Goal: Task Accomplishment & Management: Complete application form

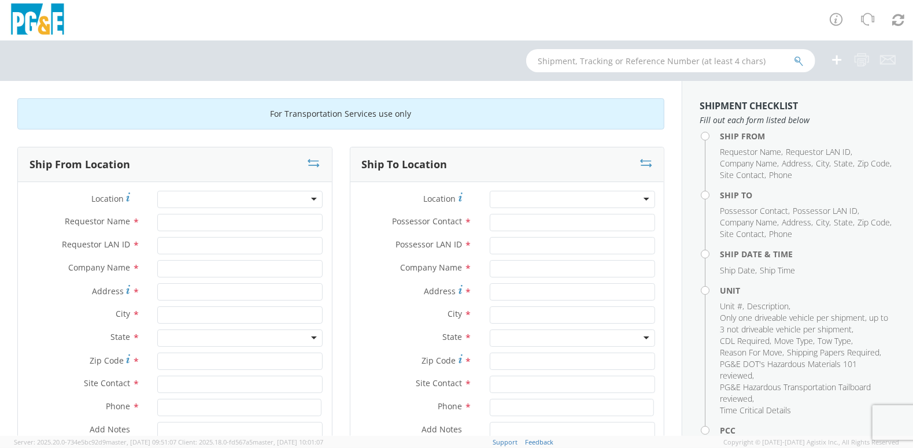
click at [314, 196] on div at bounding box center [239, 199] width 165 height 17
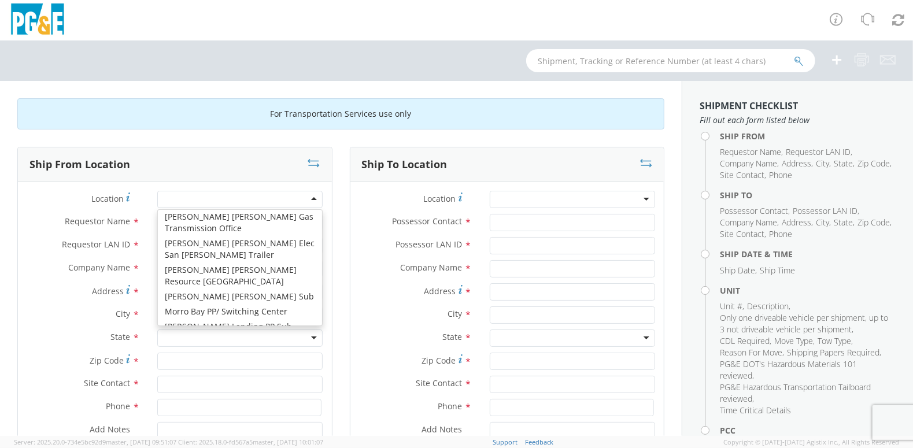
scroll to position [4336, 0]
click at [309, 198] on div at bounding box center [239, 199] width 165 height 17
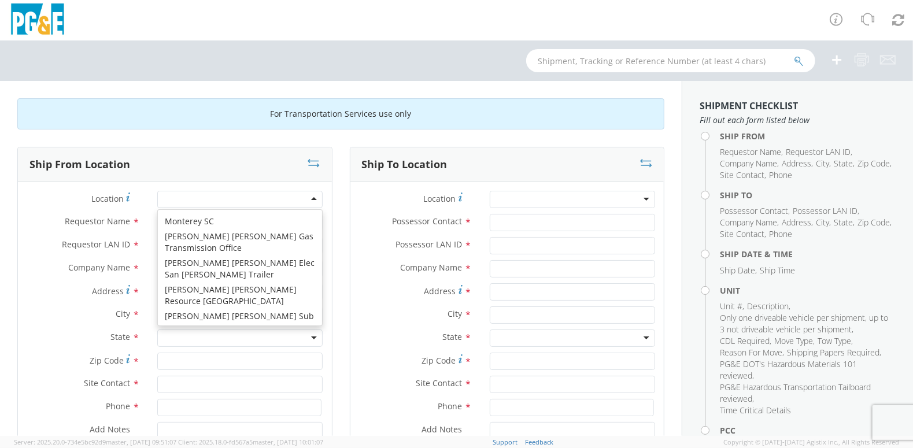
scroll to position [4380, 0]
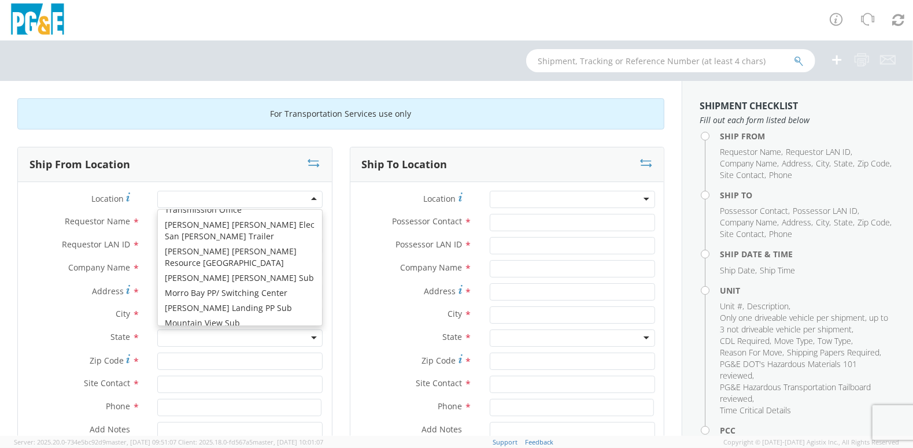
type input "PG&E"
type input "[STREET_ADDRESS]"
type input "[GEOGRAPHIC_DATA]"
type input "94538"
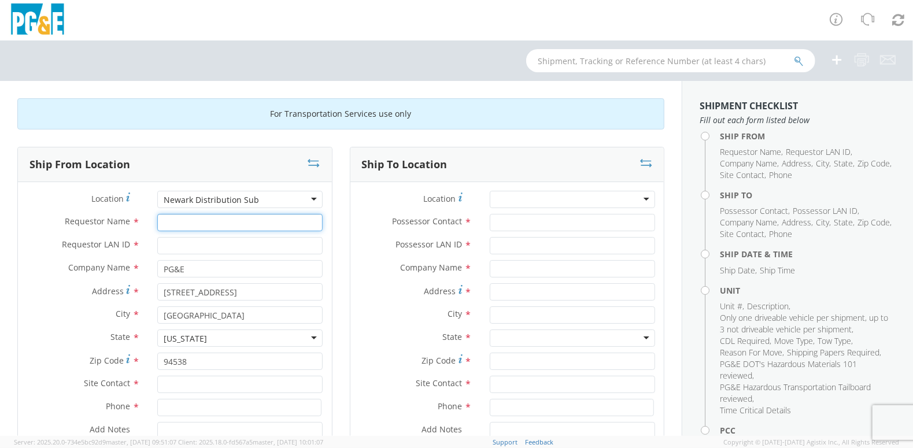
click at [218, 228] on input "Requestor Name *" at bounding box center [239, 222] width 165 height 17
type input "e"
type input "ED"
click at [193, 246] on input "Requestor LAN ID *" at bounding box center [239, 245] width 165 height 17
type input "J"
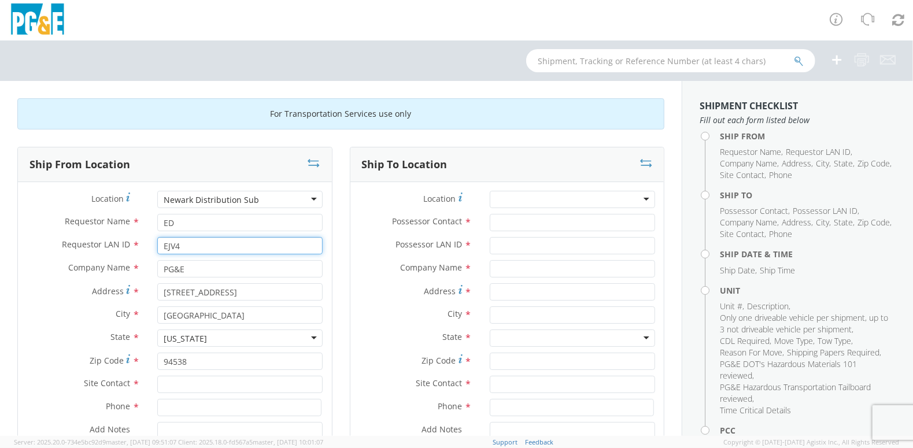
scroll to position [58, 0]
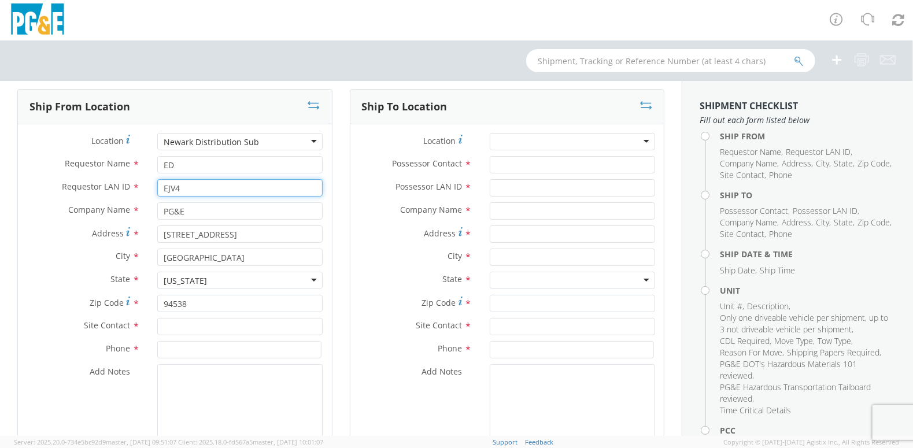
type input "EJV4"
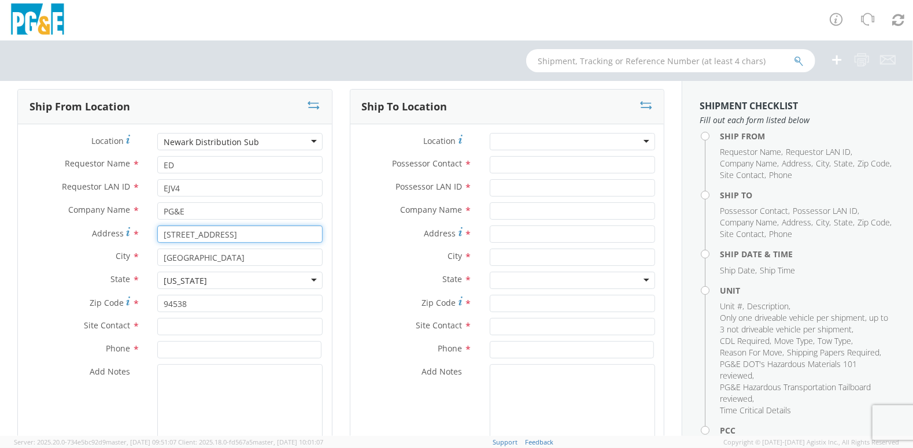
click at [249, 235] on input "[STREET_ADDRESS]" at bounding box center [239, 233] width 165 height 17
click at [313, 138] on div "Newark Distribution Sub" at bounding box center [239, 141] width 165 height 17
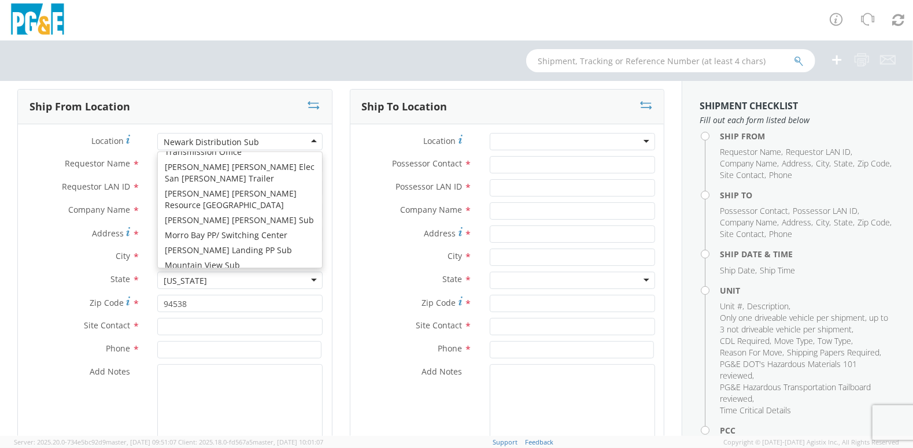
type input "[STREET_ADDRESS]"
type input "Fremont"
click at [313, 138] on div "Newark Sub - Office Trailers" at bounding box center [239, 141] width 165 height 17
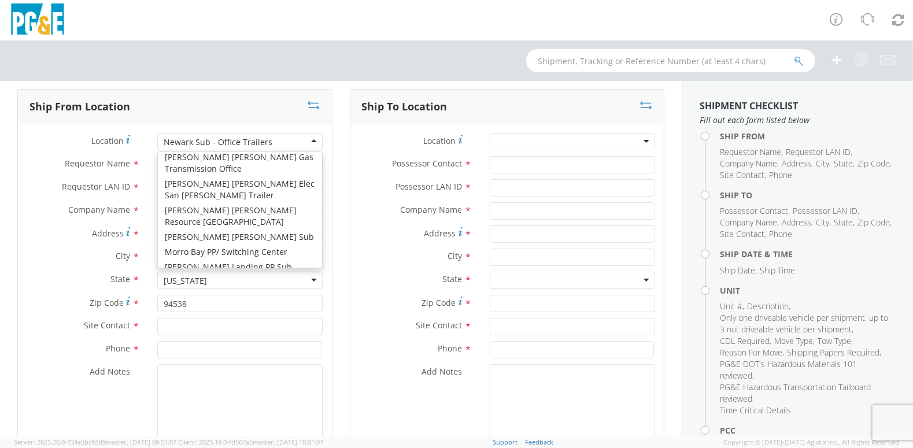
scroll to position [4380, 0]
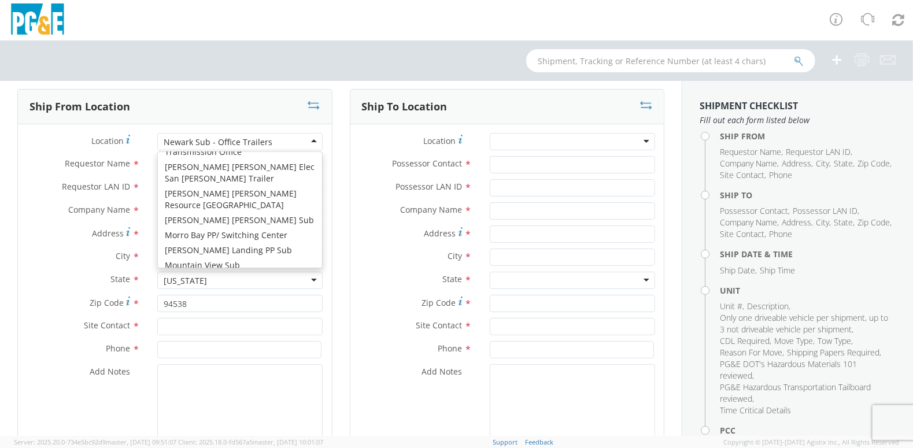
click at [282, 145] on div "Newark Sub - Office Trailers" at bounding box center [239, 141] width 165 height 17
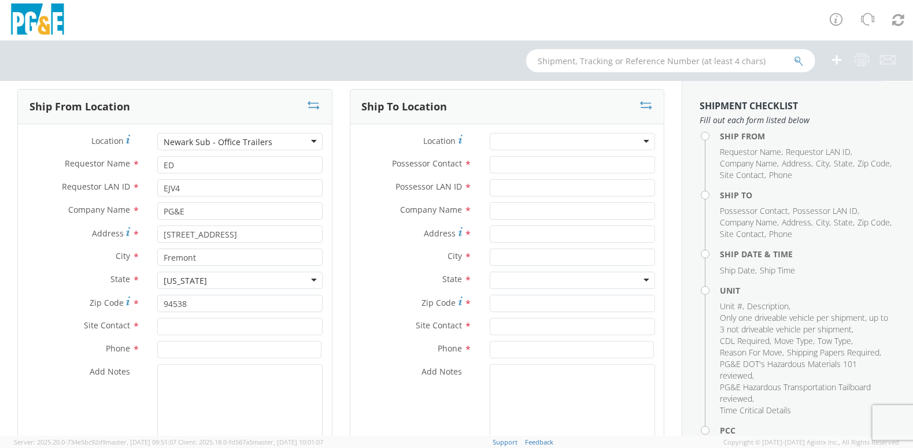
drag, startPoint x: 283, startPoint y: 148, endPoint x: 220, endPoint y: 143, distance: 62.6
click at [220, 143] on div "Newark Sub - Office Trailers" at bounding box center [239, 141] width 165 height 17
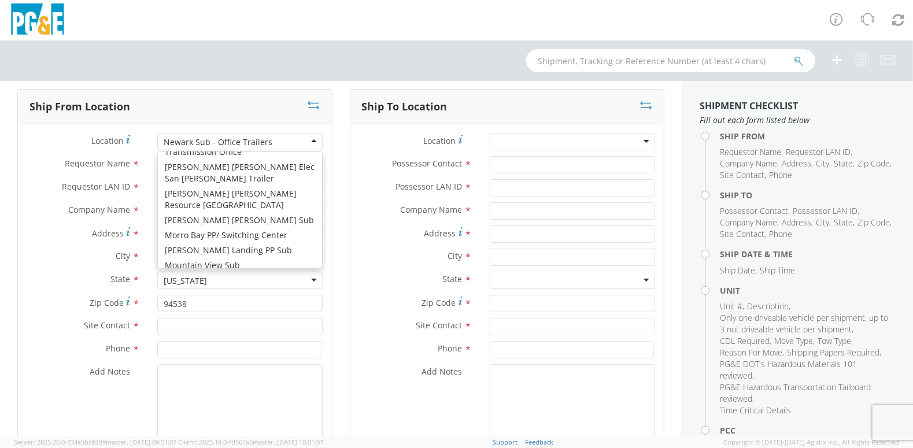
drag, startPoint x: 42, startPoint y: 262, endPoint x: 51, endPoint y: 260, distance: 10.1
click at [42, 261] on label "City *" at bounding box center [83, 256] width 131 height 15
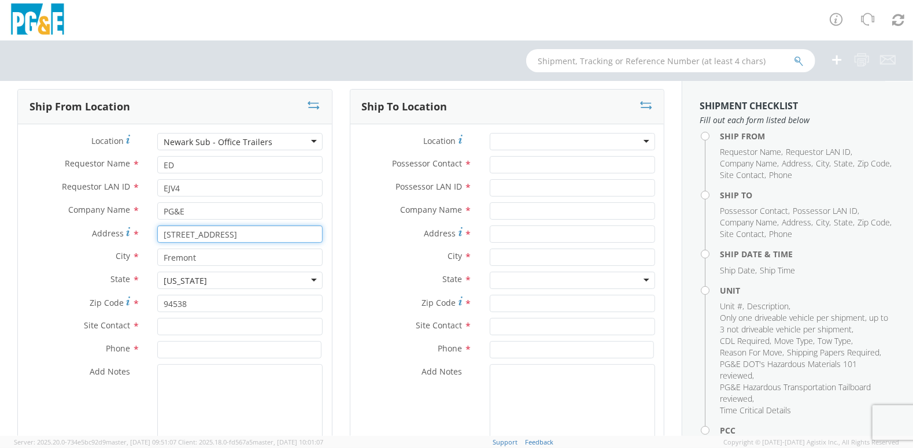
click at [253, 232] on input "[STREET_ADDRESS]" at bounding box center [239, 233] width 165 height 17
type input "[STREET_ADDRESS]"
type input "6"
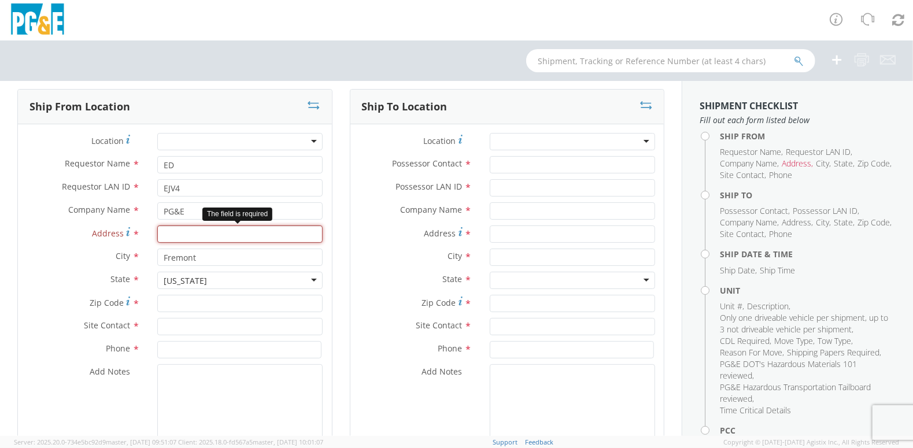
click at [220, 233] on input "Address *" at bounding box center [239, 233] width 165 height 17
type input "[STREET_ADDRESS]"
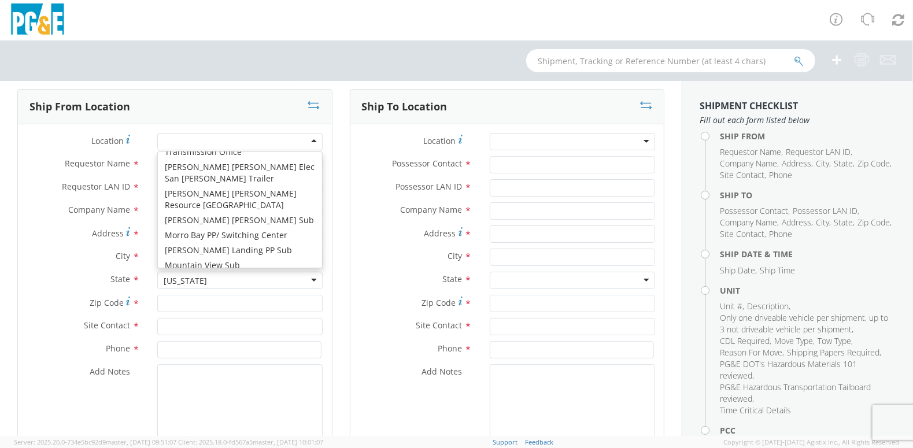
click at [202, 136] on div at bounding box center [239, 141] width 165 height 17
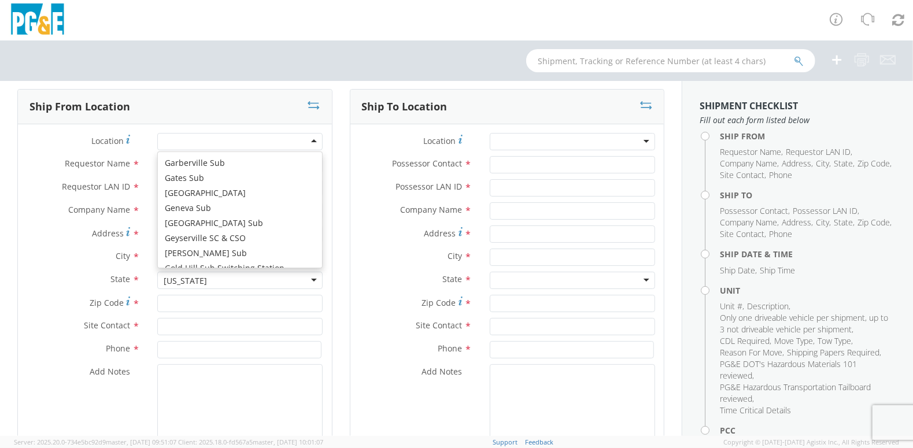
scroll to position [2811, 0]
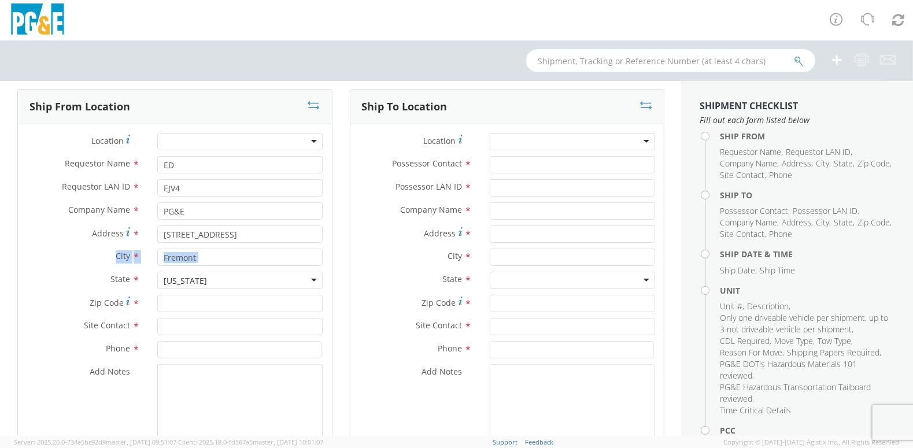
click at [43, 270] on div "Location * (OBSOLETE) [PERSON_NAME] SC - GC TRAILER (OBSOLETE) [GEOGRAPHIC_DATA…" at bounding box center [175, 291] width 314 height 316
click at [242, 306] on input "Zip Code *" at bounding box center [239, 303] width 165 height 17
type input "94538"
click at [213, 328] on input "text" at bounding box center [239, 326] width 165 height 17
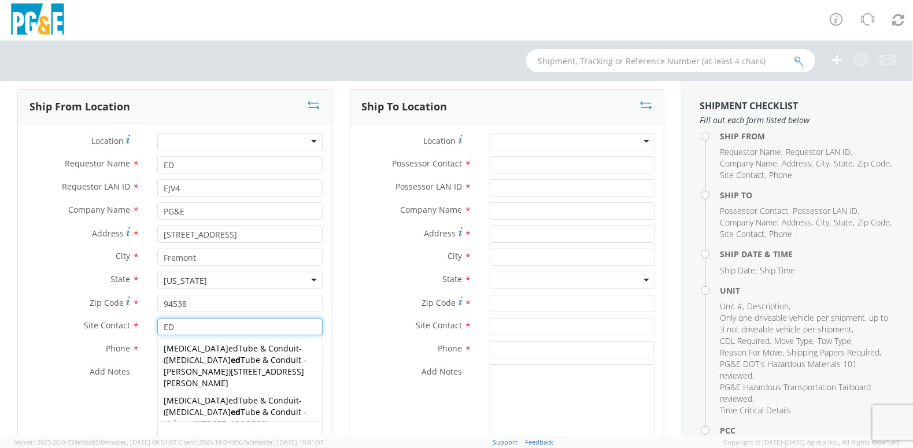
type input "ED"
click at [66, 339] on div "Site Contact * ED [PERSON_NAME][MEDICAL_DATA] ed Tube & Conduit - ( [MEDICAL_DA…" at bounding box center [175, 329] width 314 height 23
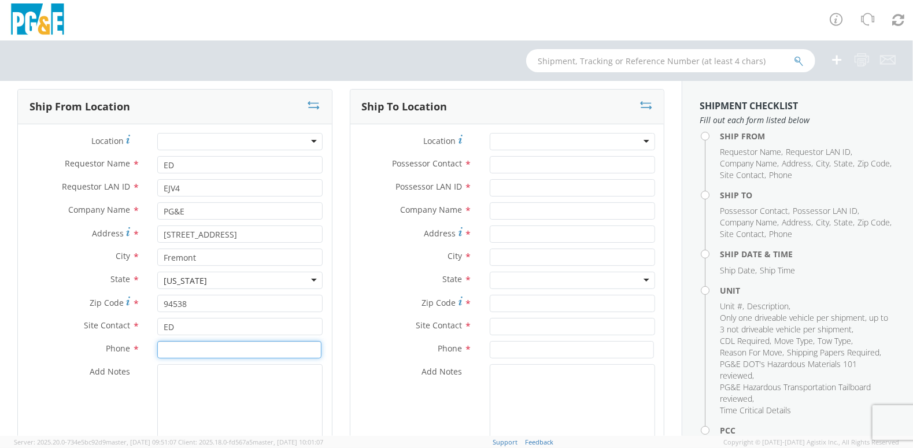
click at [214, 351] on input at bounding box center [239, 349] width 164 height 17
type input "[PHONE_NUMBER]"
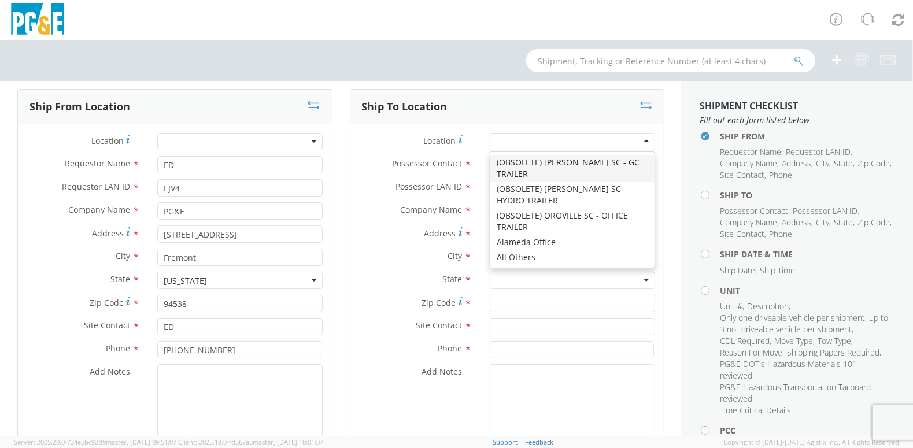
click at [639, 142] on div at bounding box center [572, 141] width 165 height 17
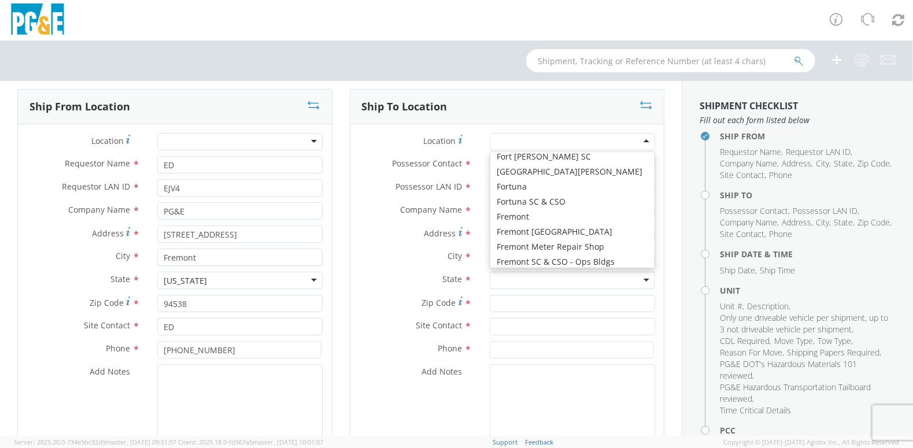
scroll to position [2023, 0]
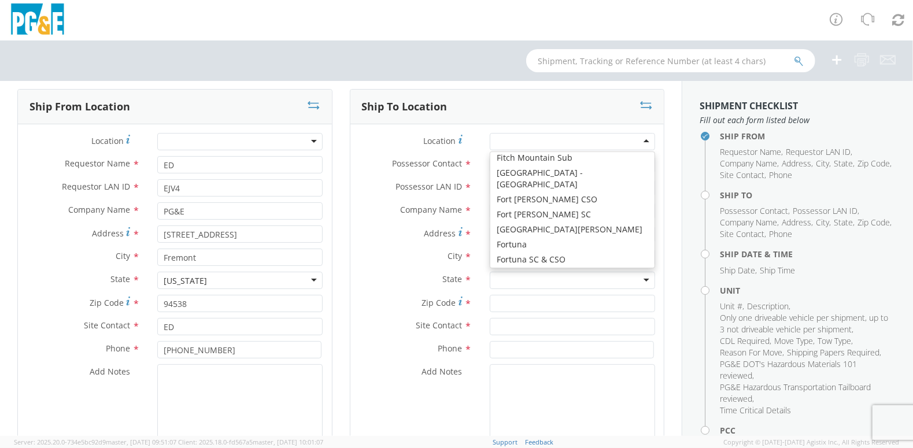
type input "PG&E"
type input "[STREET_ADDRESS]"
type input "FREMONT"
type input "94538"
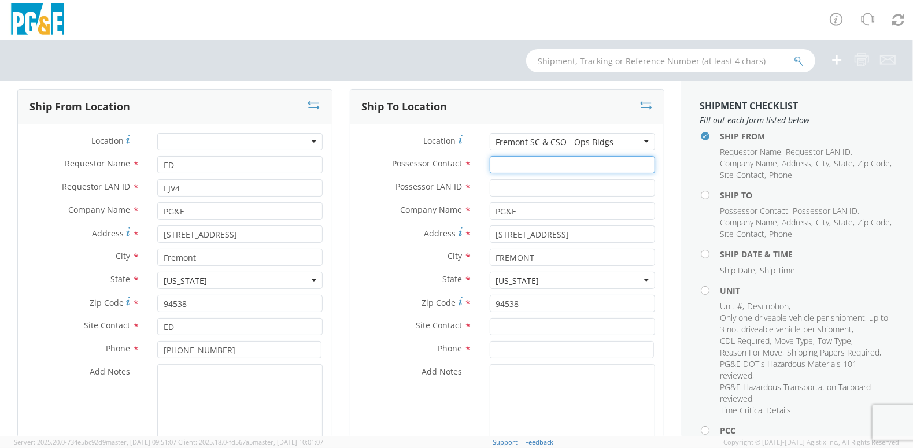
click at [535, 160] on input "Possessor Contact *" at bounding box center [572, 164] width 165 height 17
type input "ED"
click at [543, 191] on input "Possessor LAN ID *" at bounding box center [572, 187] width 165 height 17
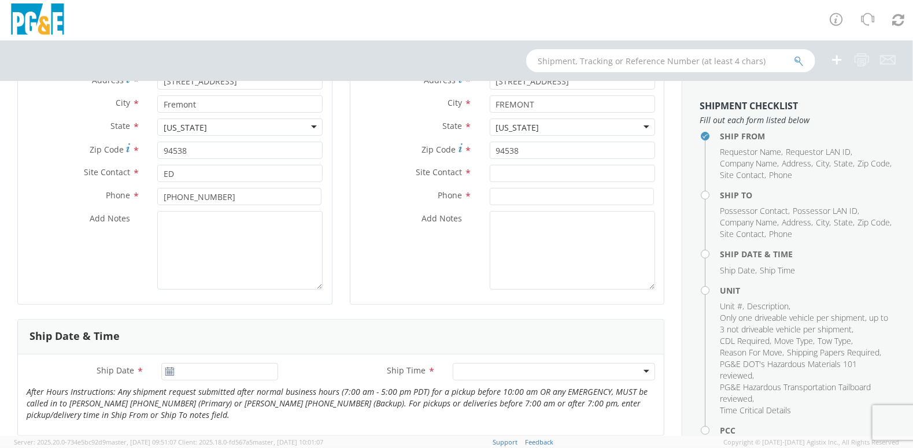
scroll to position [231, 0]
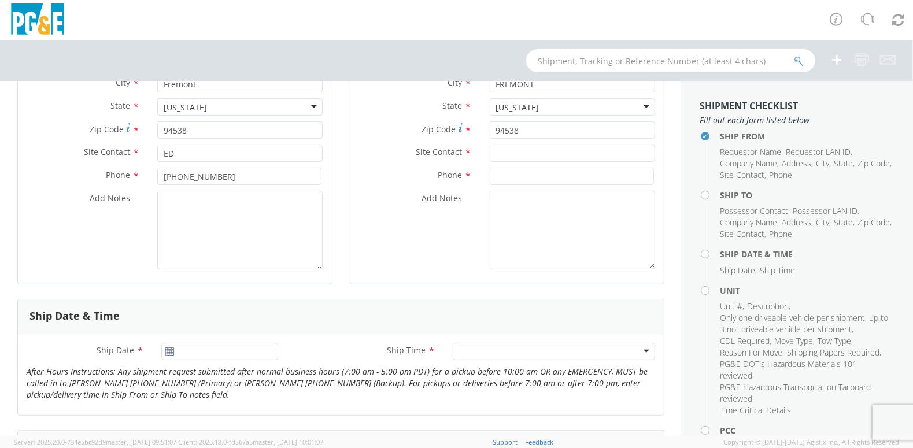
type input "EJV4"
click at [524, 152] on input "text" at bounding box center [572, 153] width 165 height 17
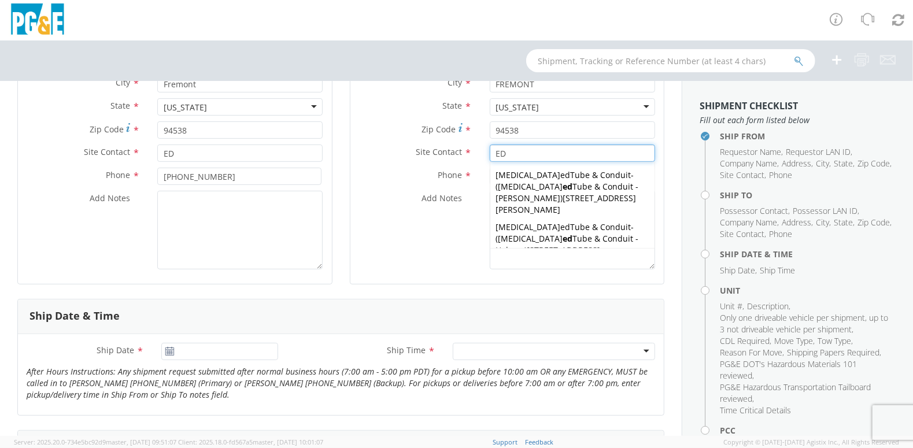
type input "ED"
click at [354, 169] on label "Phone *" at bounding box center [415, 175] width 131 height 15
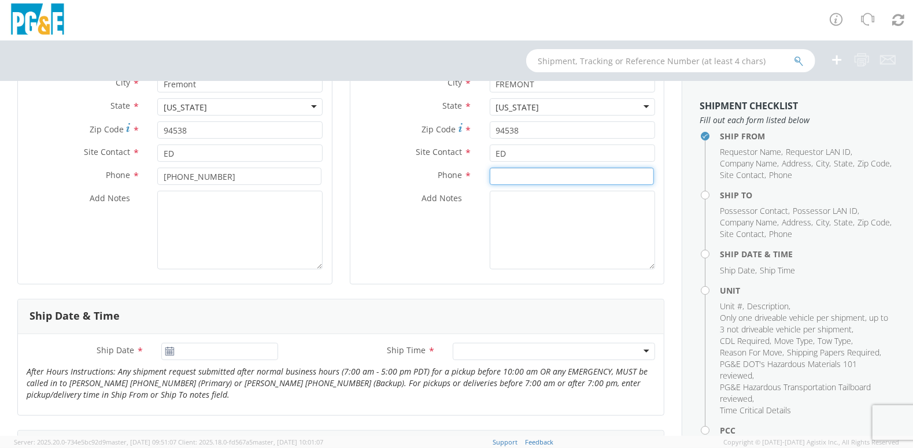
click at [599, 180] on input at bounding box center [572, 176] width 164 height 17
type input "[PHONE_NUMBER]"
click at [168, 349] on icon at bounding box center [170, 351] width 10 height 9
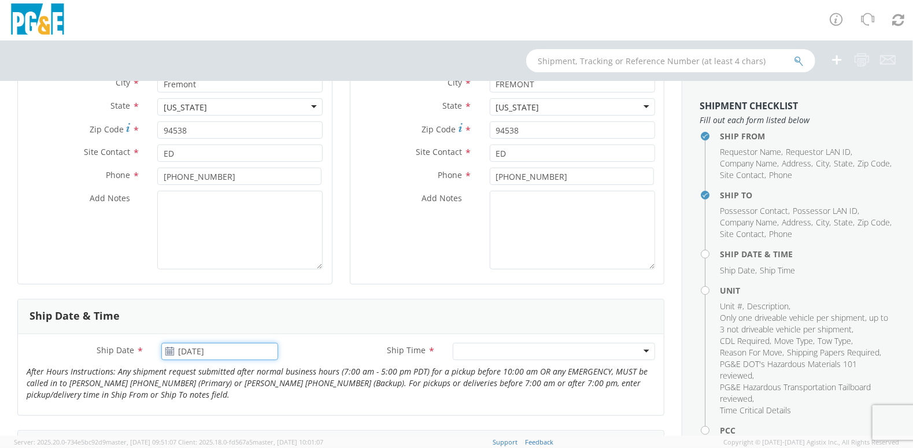
click at [179, 349] on input "[DATE]" at bounding box center [219, 351] width 117 height 17
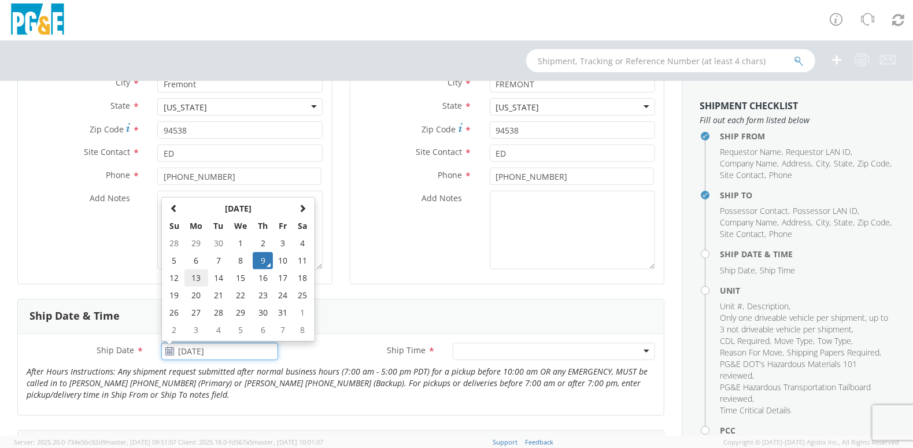
click at [194, 279] on td "13" at bounding box center [196, 277] width 24 height 17
type input "[DATE]"
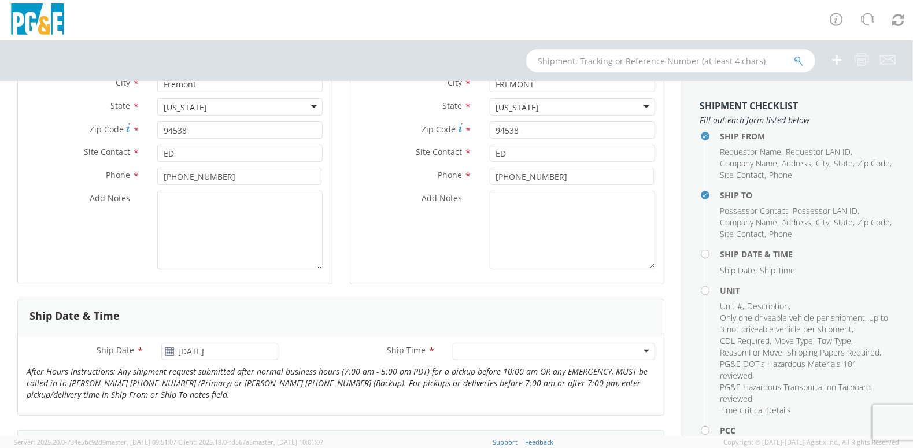
click at [639, 349] on div at bounding box center [554, 351] width 202 height 17
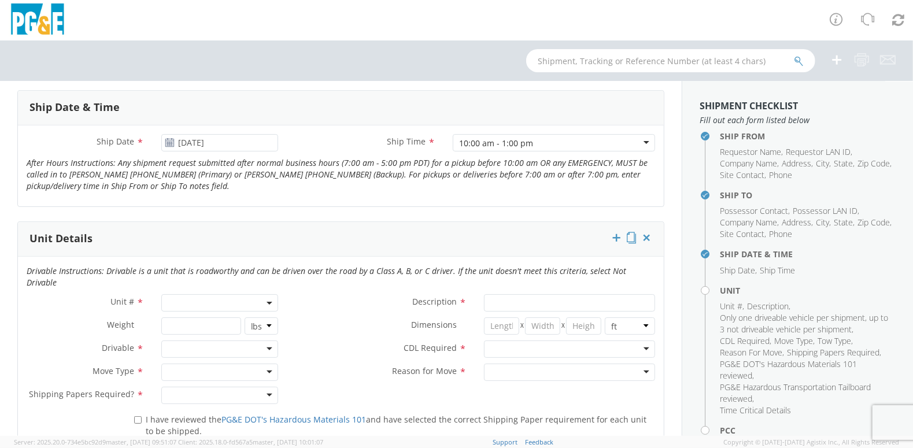
scroll to position [462, 0]
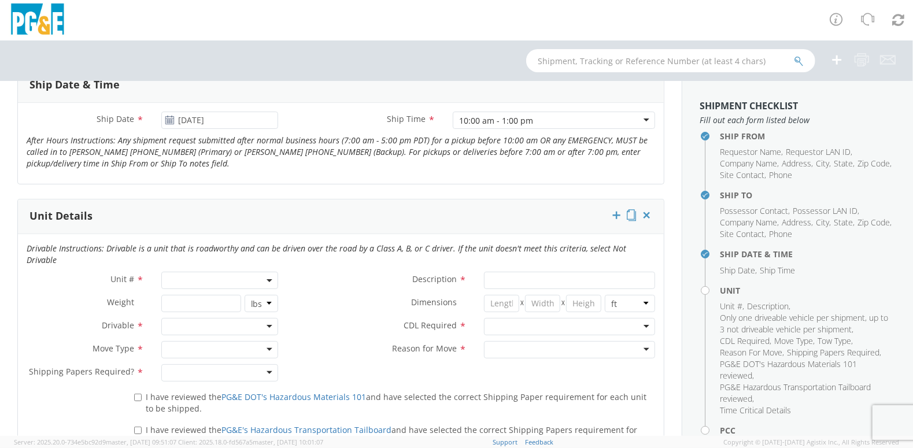
click at [269, 272] on span at bounding box center [270, 280] width 2 height 17
click at [229, 291] on input "search" at bounding box center [219, 299] width 110 height 17
type input "B35501"
type input "EQ; MAN LIFT - SCISSOR"
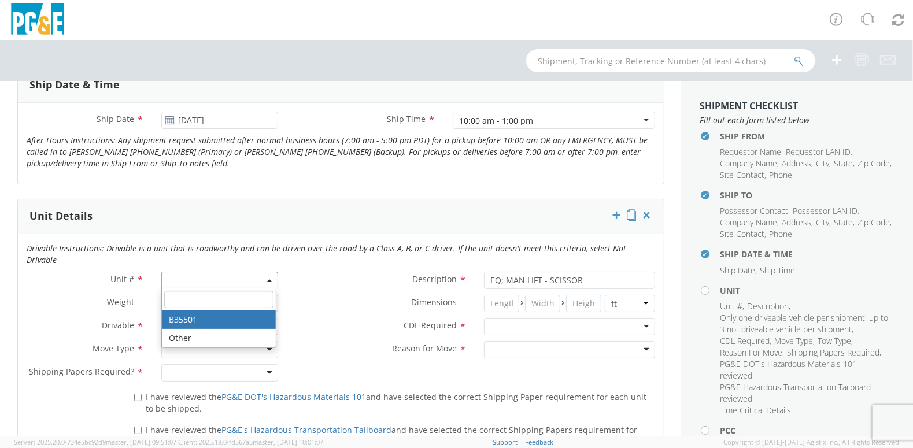
select select "B35501"
select select "? object:null ?"
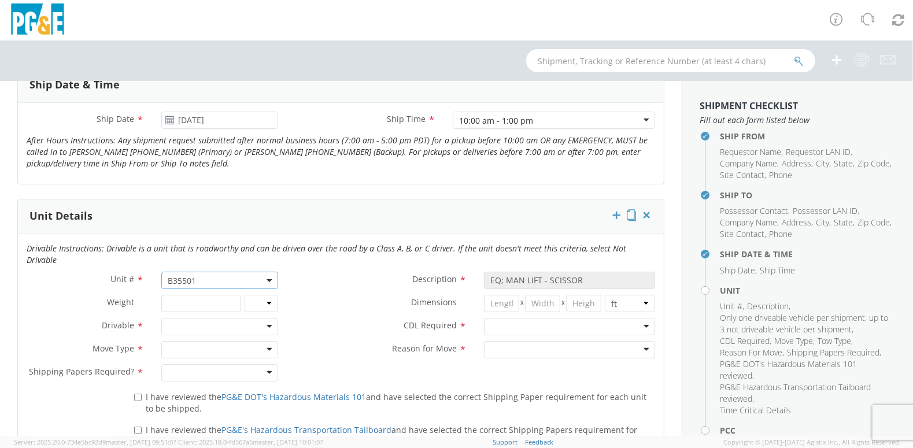
scroll to position [520, 0]
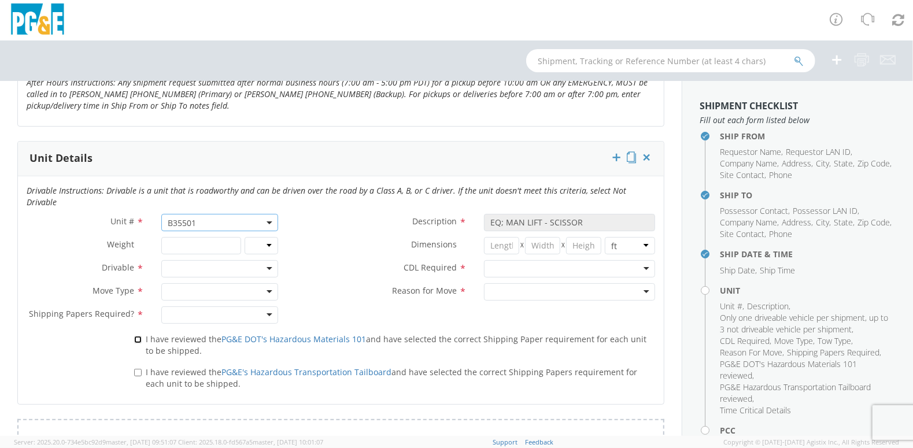
click at [138, 336] on input "I have reviewed the PG&E DOT's Hazardous Materials 101 and have selected the co…" at bounding box center [138, 340] width 8 height 8
checkbox input "true"
click at [139, 369] on input "I have reviewed the PG&E's Hazardous Transportation Tailboard and have selected…" at bounding box center [138, 373] width 8 height 8
checkbox input "true"
drag, startPoint x: 265, startPoint y: 251, endPoint x: 266, endPoint y: 259, distance: 8.1
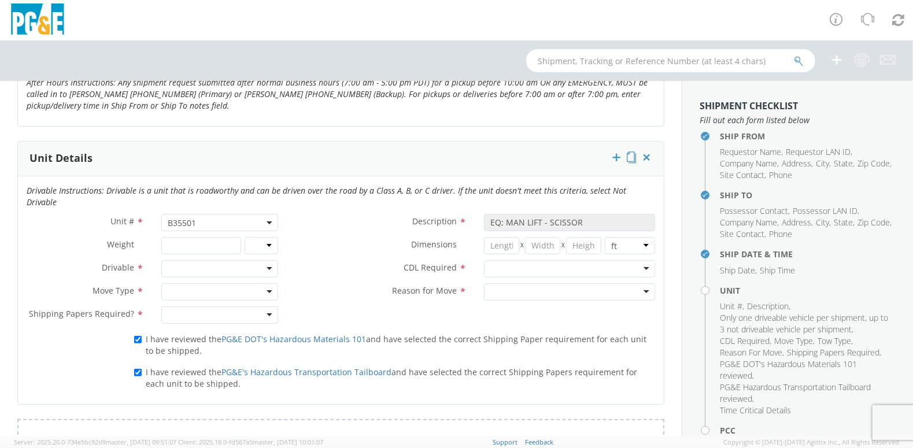
click at [265, 260] on div at bounding box center [219, 268] width 117 height 17
click at [264, 283] on div at bounding box center [219, 291] width 117 height 17
click at [636, 283] on div at bounding box center [569, 291] width 171 height 17
click at [636, 260] on div at bounding box center [569, 268] width 171 height 17
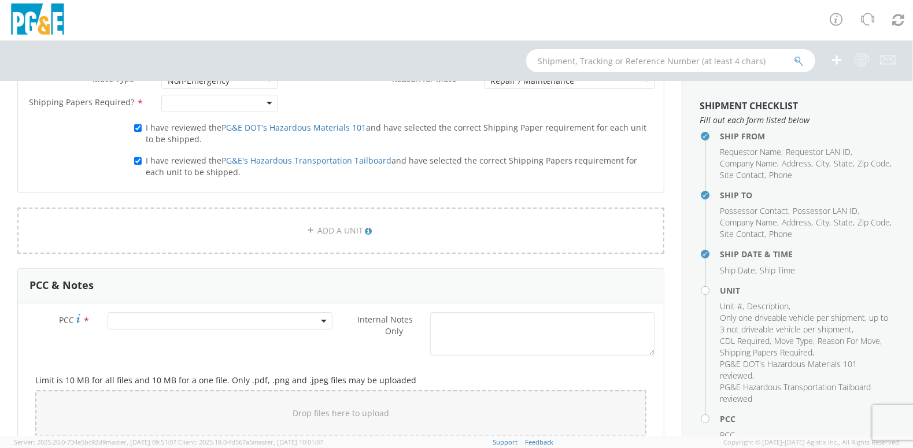
scroll to position [751, 0]
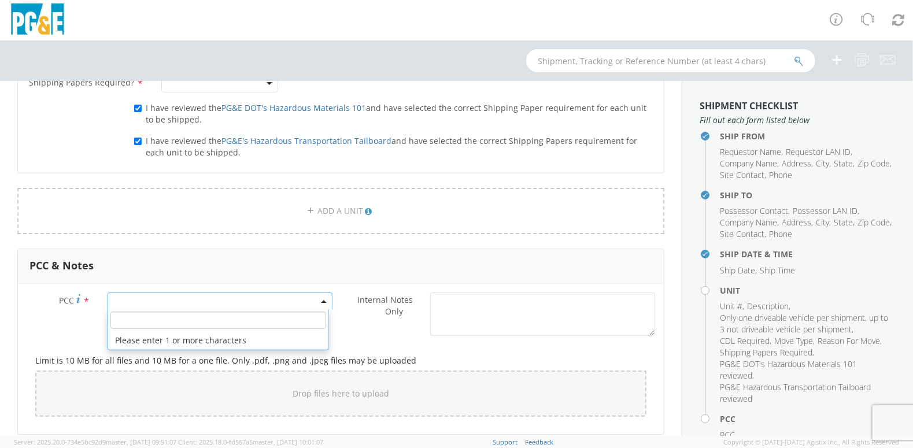
click at [204, 293] on span at bounding box center [220, 301] width 225 height 17
click at [146, 312] on input "number" at bounding box center [218, 320] width 216 height 17
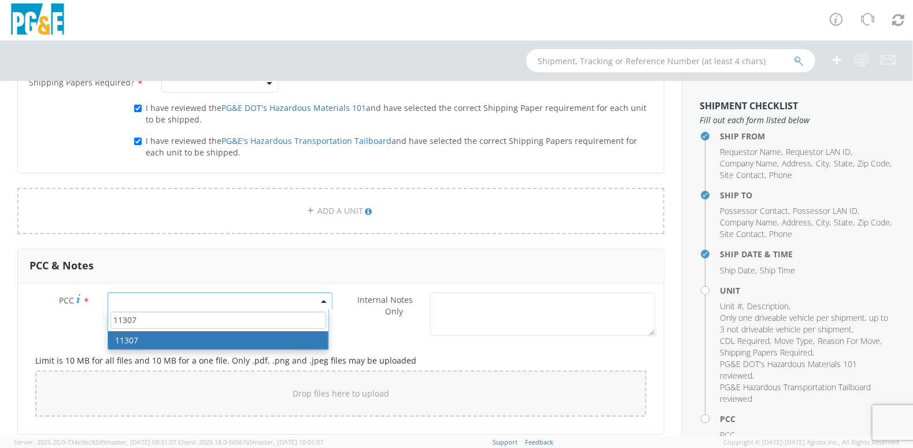
type input "11307"
select select "11307"
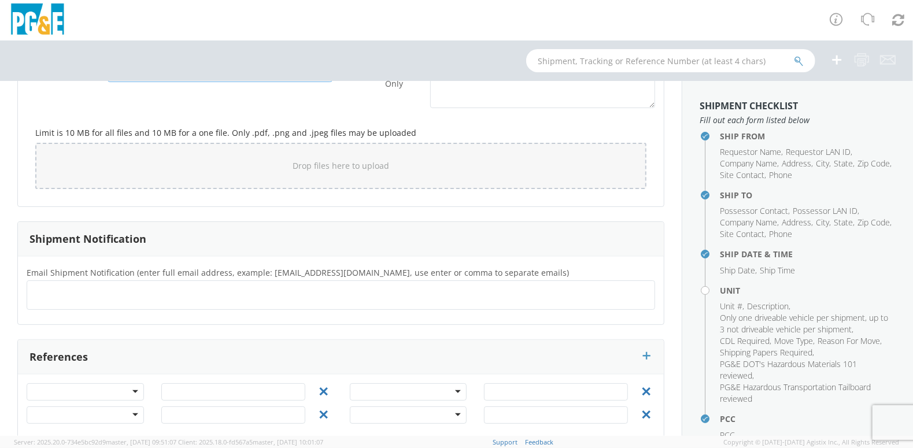
scroll to position [982, 0]
click at [135, 283] on ul at bounding box center [341, 292] width 618 height 19
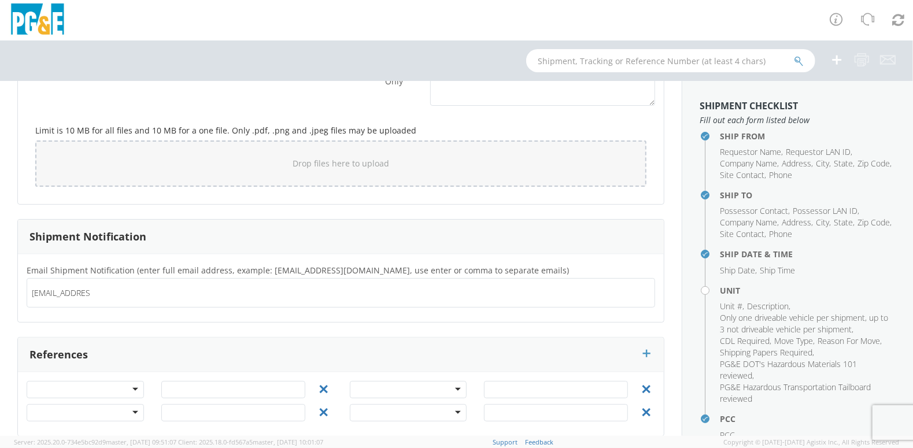
type input "[EMAIL_ADDRESS][DOMAIN_NAME]"
type input "JWK9"
type input "[EMAIL_ADDRESS][DOMAIN_NAME]"
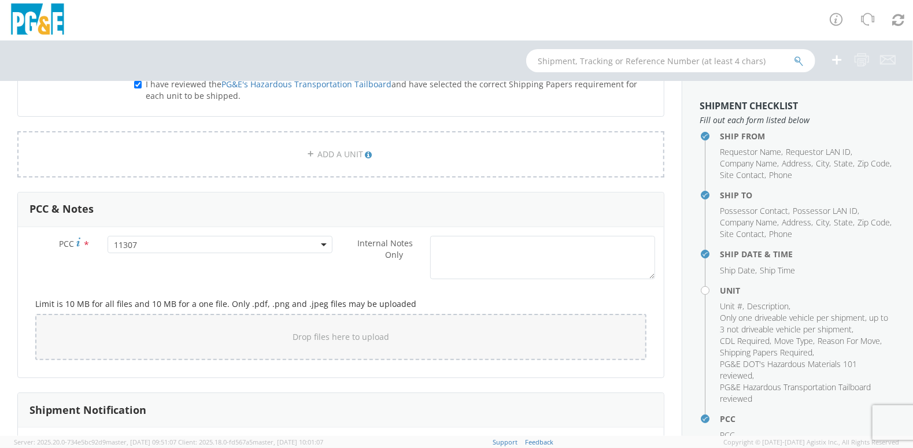
scroll to position [577, 0]
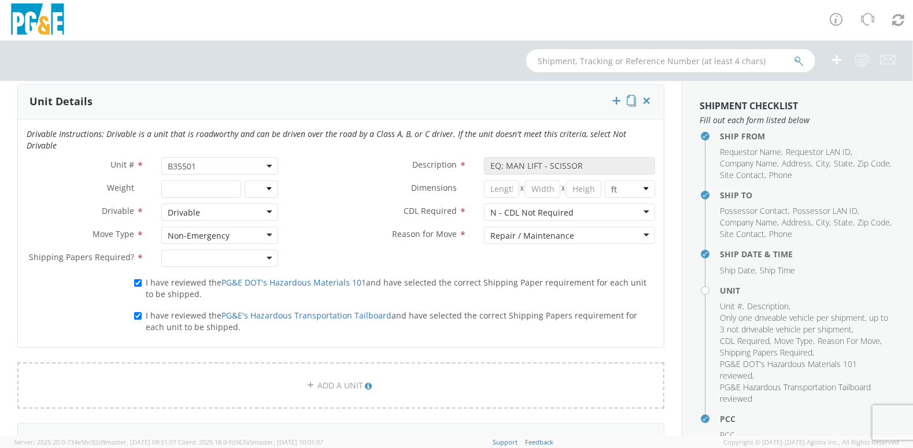
click at [270, 250] on div at bounding box center [219, 258] width 117 height 17
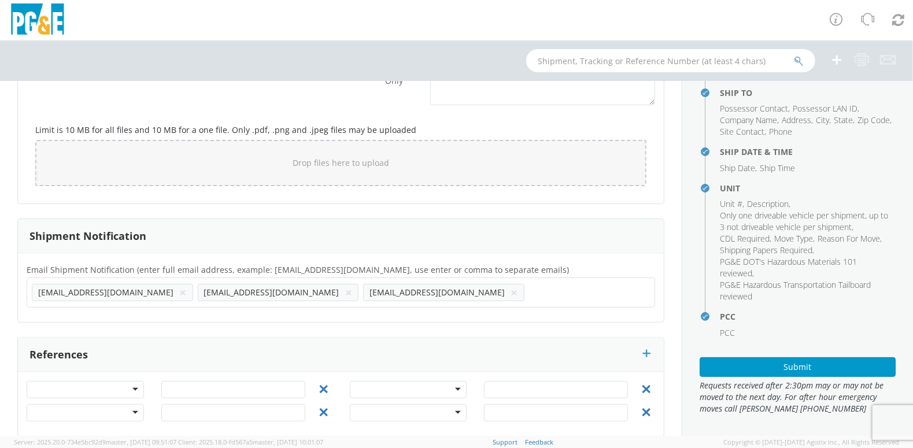
scroll to position [103, 0]
click at [798, 369] on button "Submit" at bounding box center [797, 367] width 196 height 20
